Goal: Check status

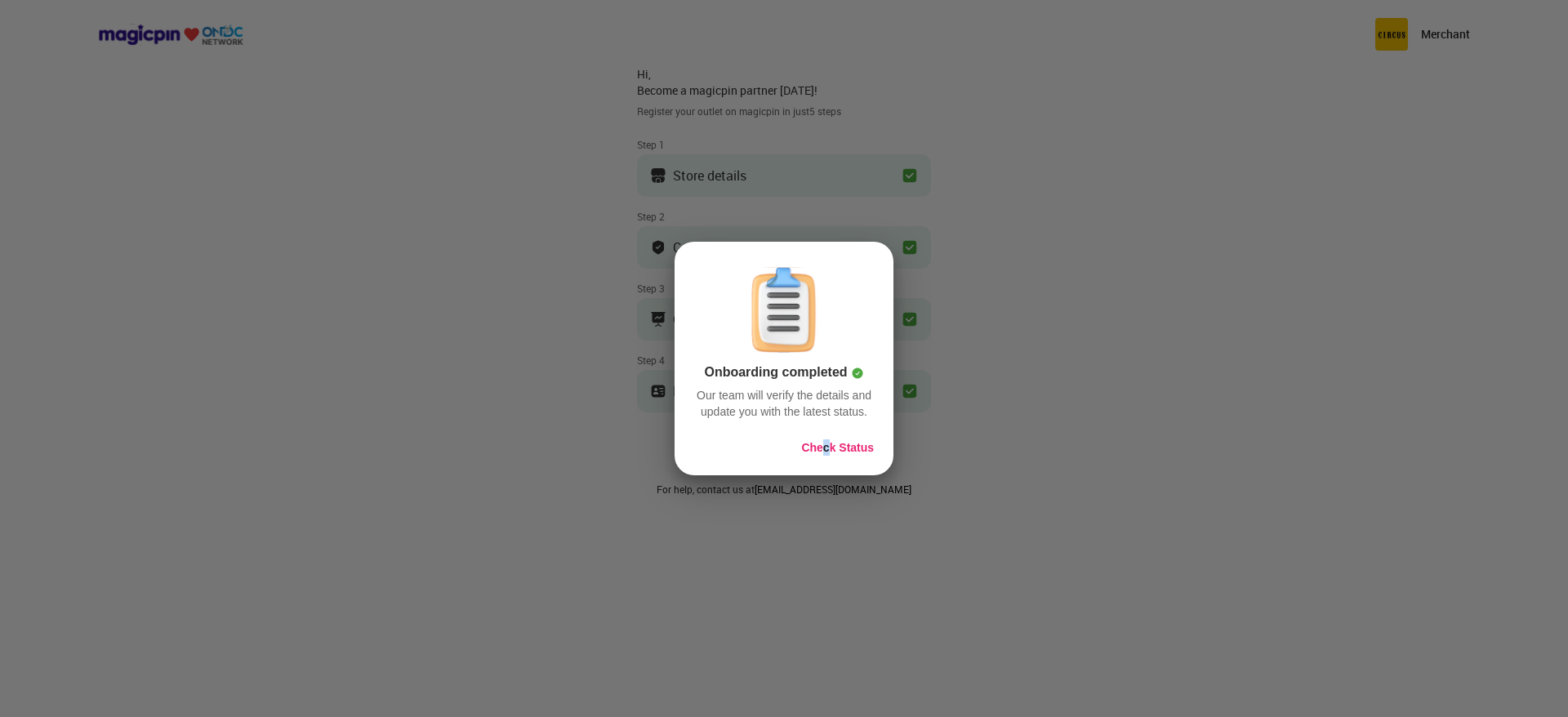
click at [828, 448] on div "Onboarding completed Our team will verify the details and update you with the l…" at bounding box center [784, 358] width 218 height 233
click at [828, 444] on button "Check Status" at bounding box center [838, 447] width 73 height 16
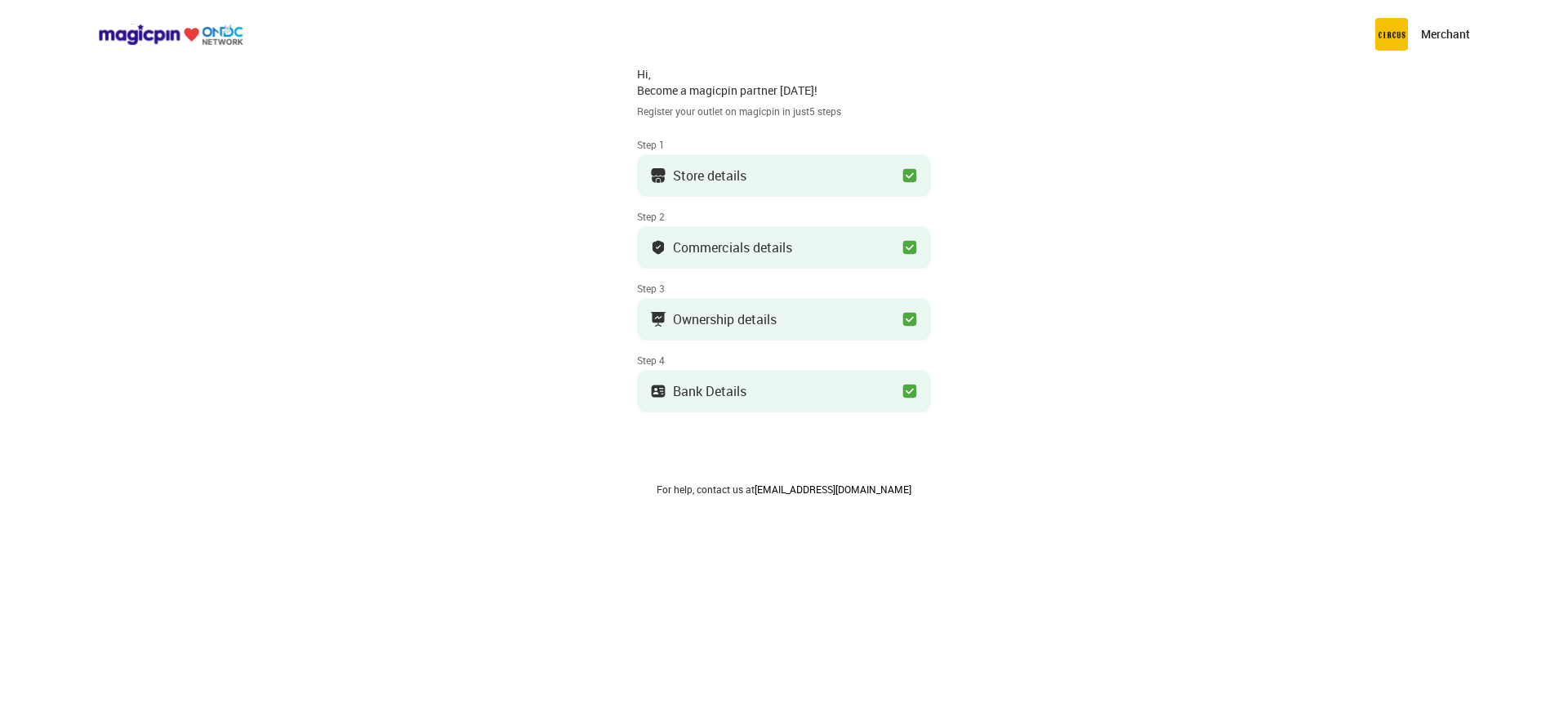
click at [815, 489] on link "[EMAIL_ADDRESS][DOMAIN_NAME]" at bounding box center [832, 489] width 157 height 13
click at [1128, 477] on div "Merchant Hi, Become a magicpin partner [DATE]! Register your outlet on magicpin…" at bounding box center [784, 358] width 1568 height 717
click at [160, 26] on img at bounding box center [171, 34] width 145 height 22
